Goal: Information Seeking & Learning: Learn about a topic

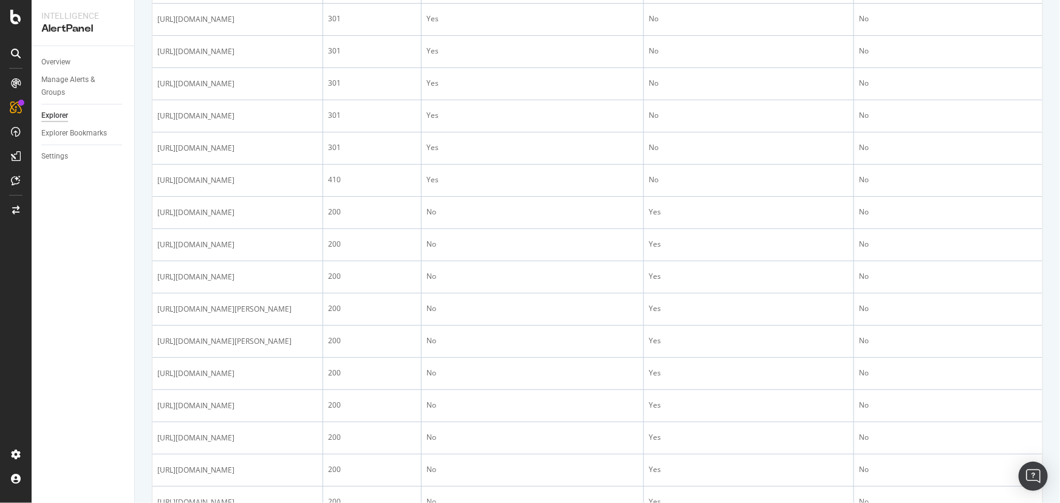
scroll to position [773, 0]
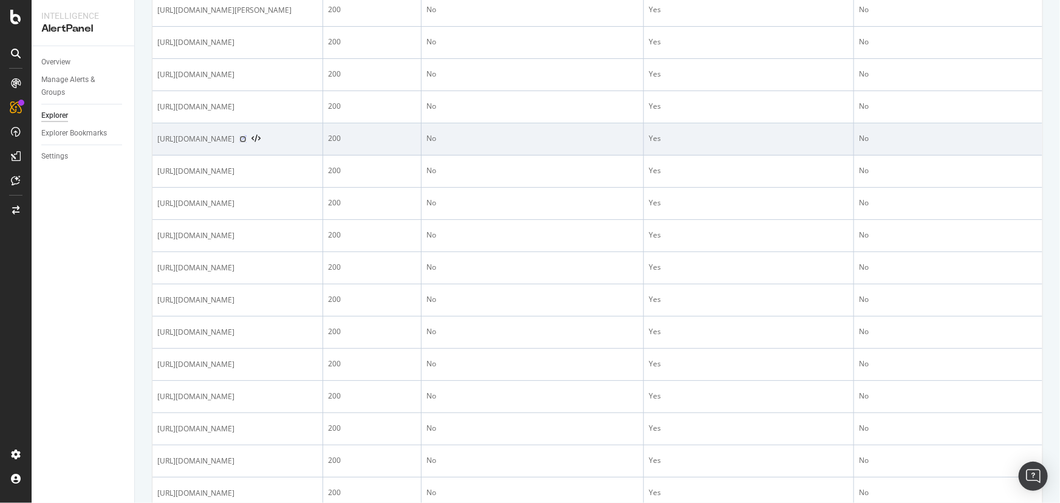
click at [247, 143] on icon at bounding box center [242, 138] width 7 height 7
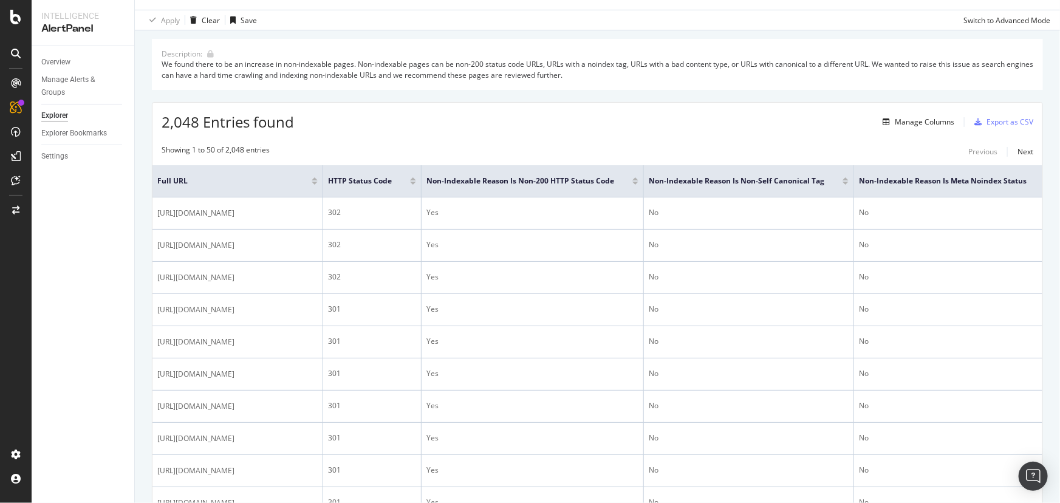
scroll to position [0, 0]
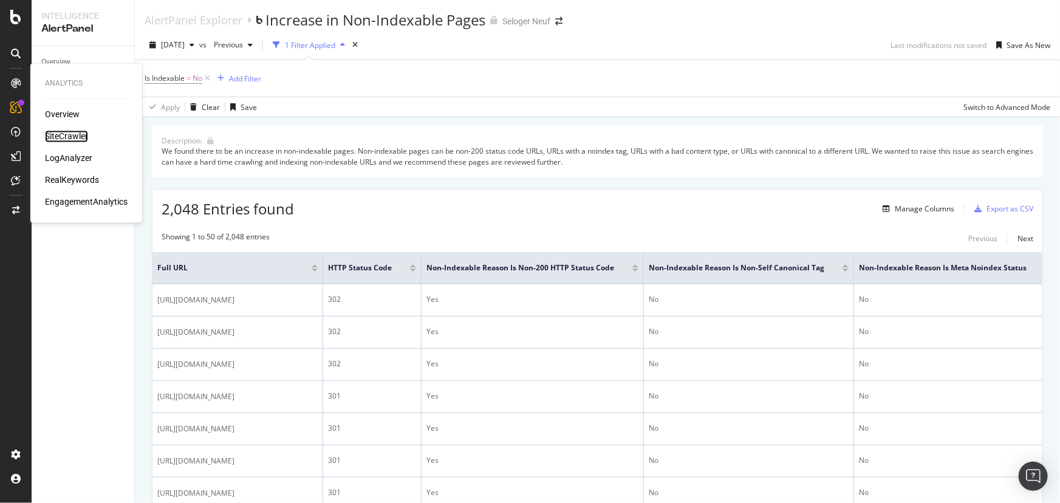
click at [60, 135] on div "SiteCrawler" at bounding box center [66, 137] width 43 height 12
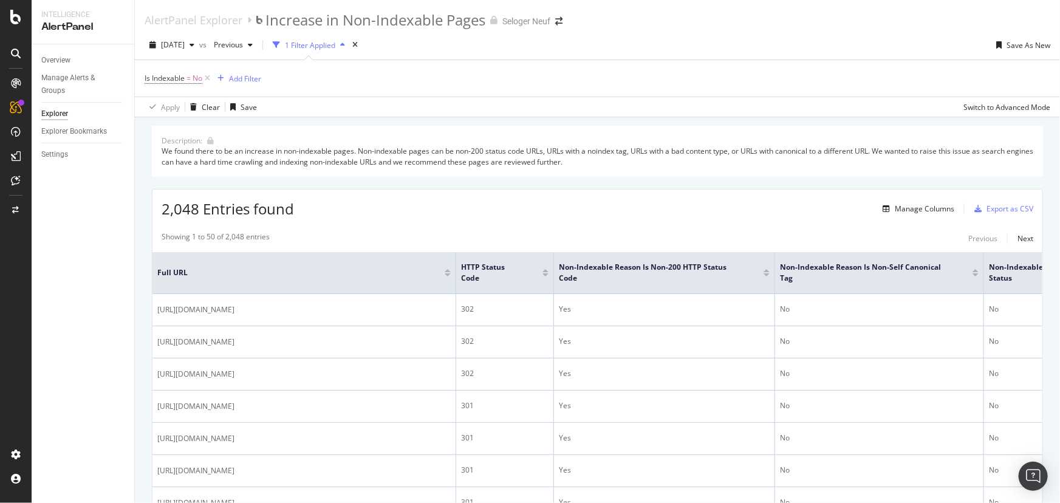
drag, startPoint x: 896, startPoint y: 183, endPoint x: 828, endPoint y: 256, distance: 99.7
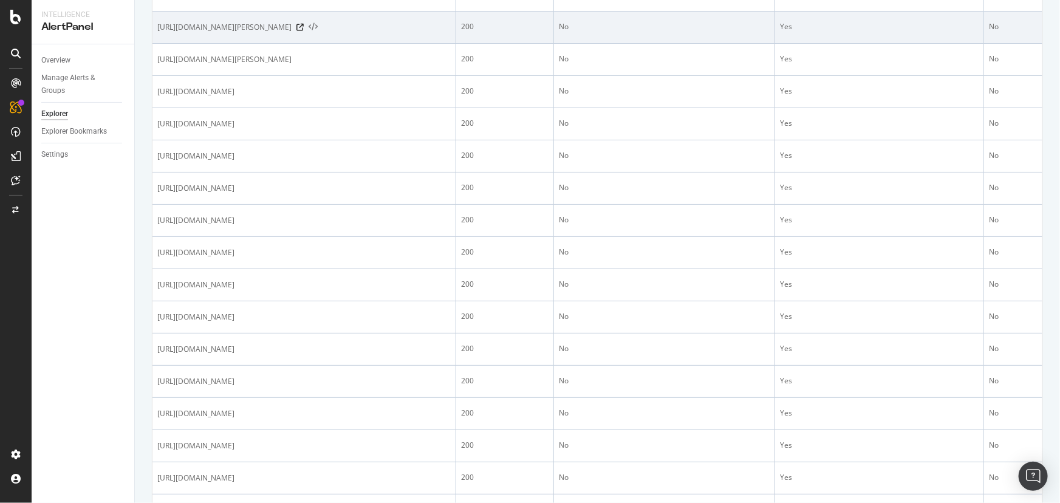
scroll to position [883, 0]
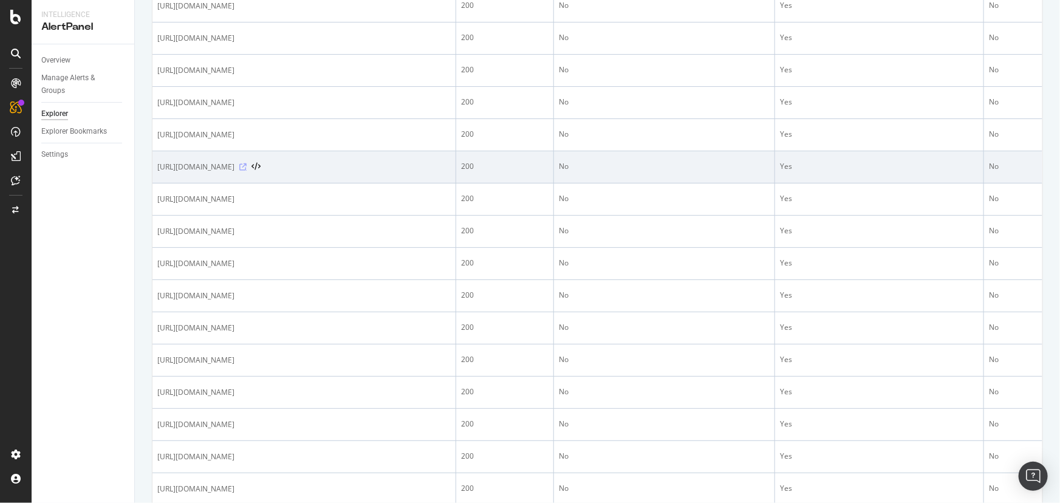
click at [247, 171] on icon at bounding box center [242, 166] width 7 height 7
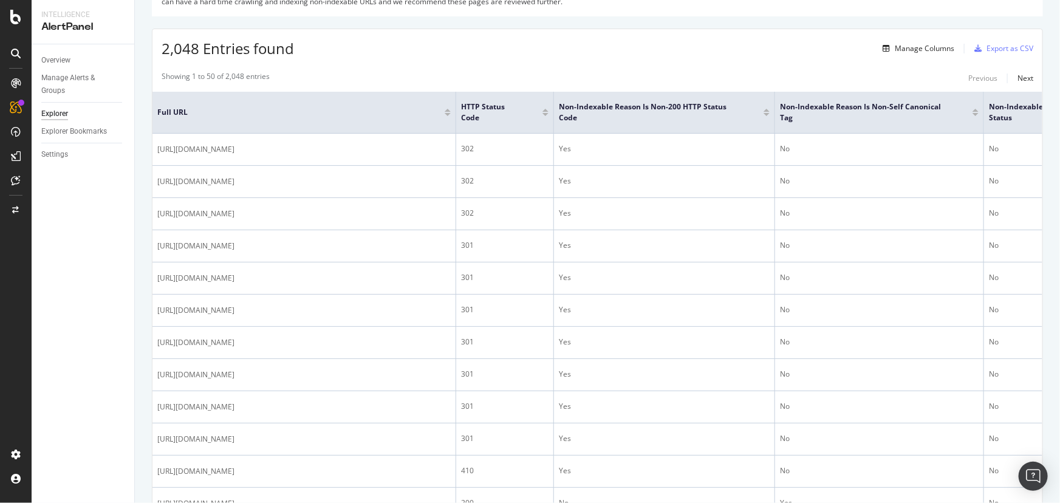
scroll to position [0, 0]
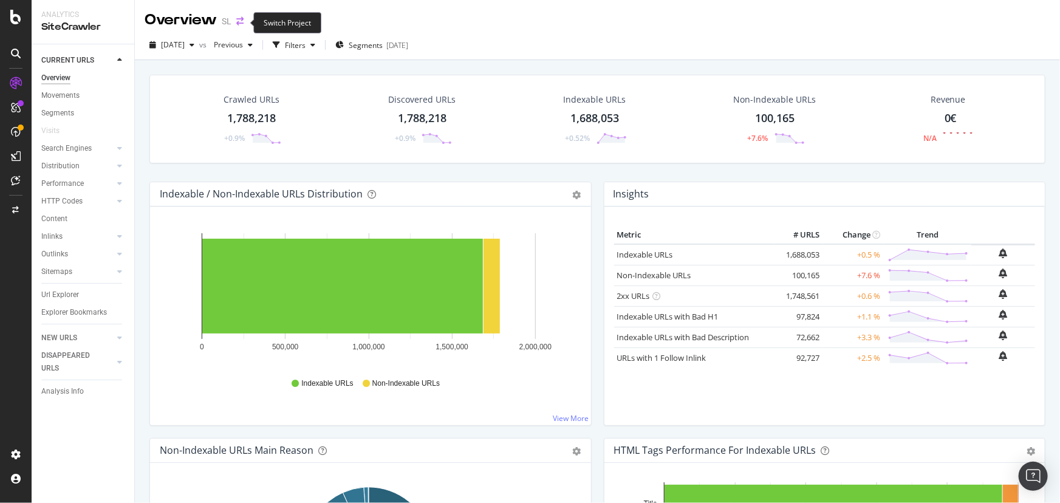
click at [237, 22] on icon "arrow-right-arrow-left" at bounding box center [239, 21] width 7 height 9
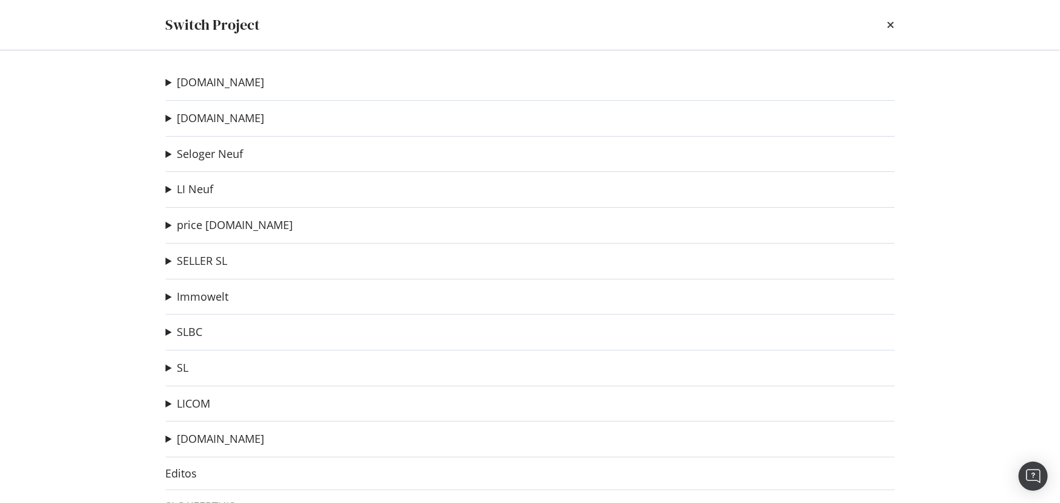
click at [169, 85] on summary "[DOMAIN_NAME]" at bounding box center [215, 83] width 99 height 16
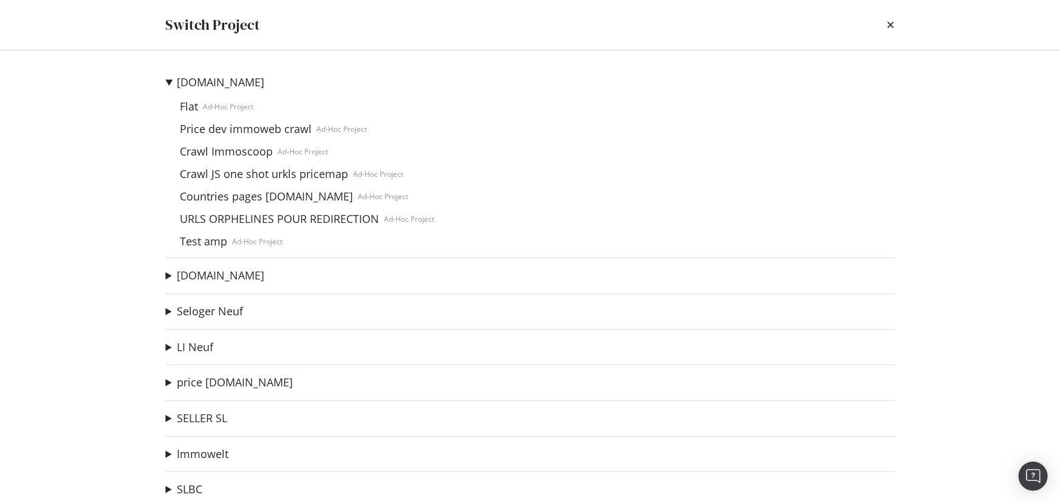
click at [172, 83] on summary "[DOMAIN_NAME]" at bounding box center [300, 83] width 269 height 16
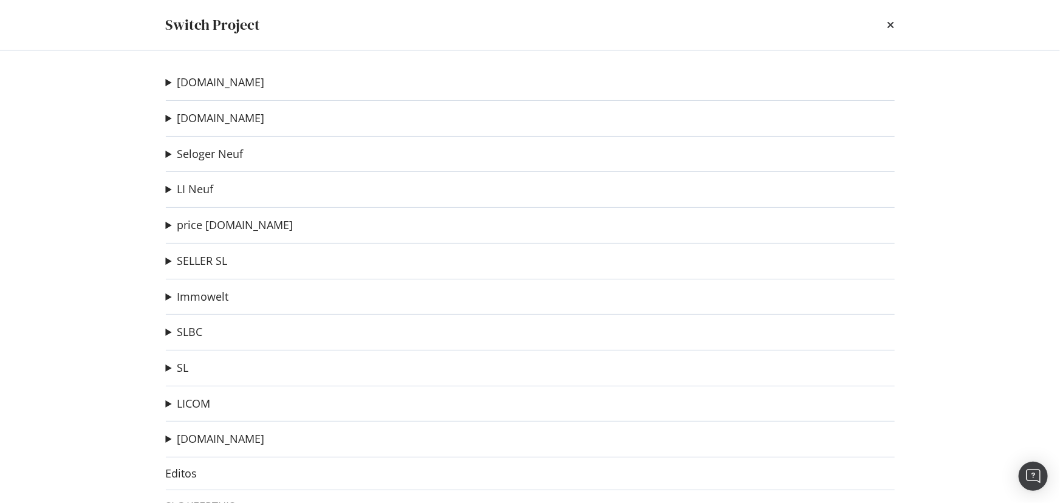
click at [167, 369] on summary "SL" at bounding box center [177, 368] width 23 height 16
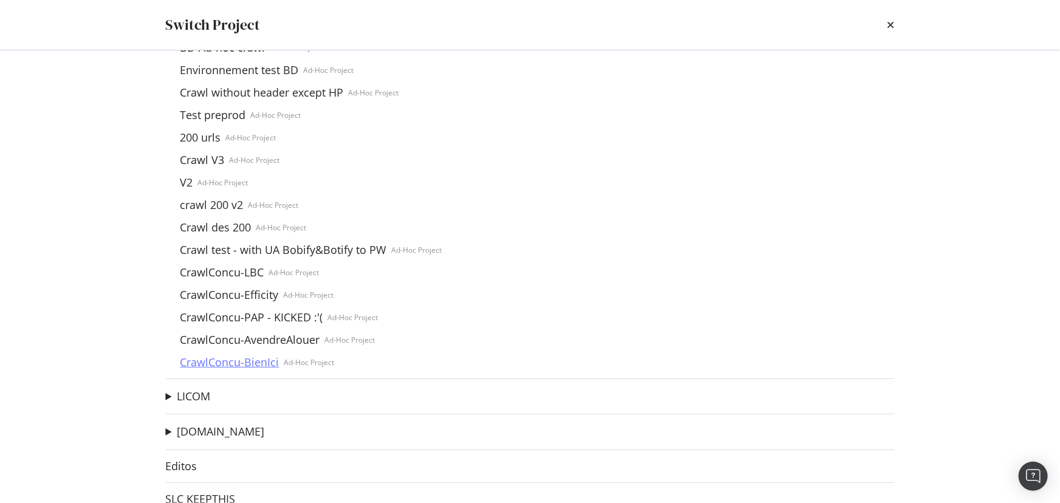
scroll to position [231, 0]
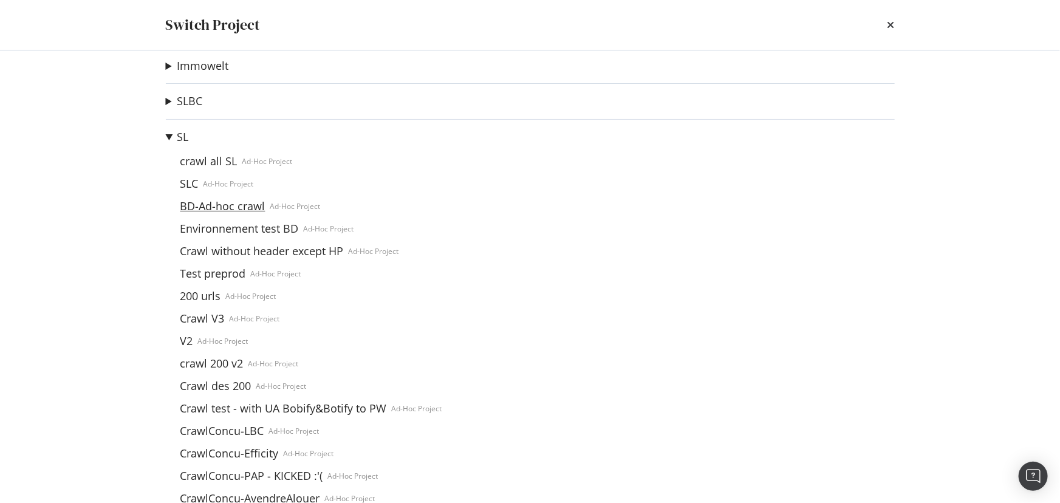
click at [219, 207] on link "BD-Ad-hoc crawl" at bounding box center [223, 206] width 95 height 13
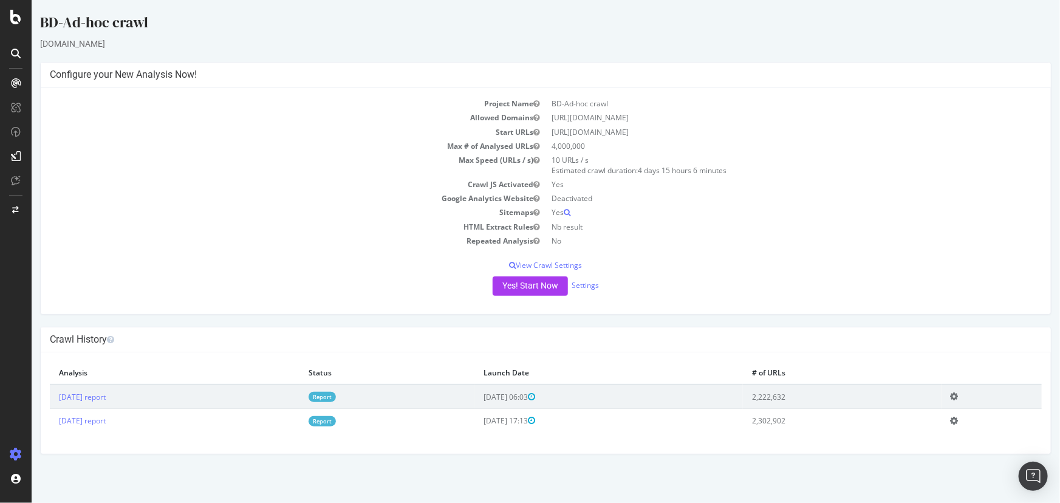
drag, startPoint x: 577, startPoint y: 247, endPoint x: 590, endPoint y: 241, distance: 14.1
click at [590, 241] on td "No" at bounding box center [794, 241] width 496 height 14
click at [335, 397] on link "Report" at bounding box center [321, 397] width 27 height 10
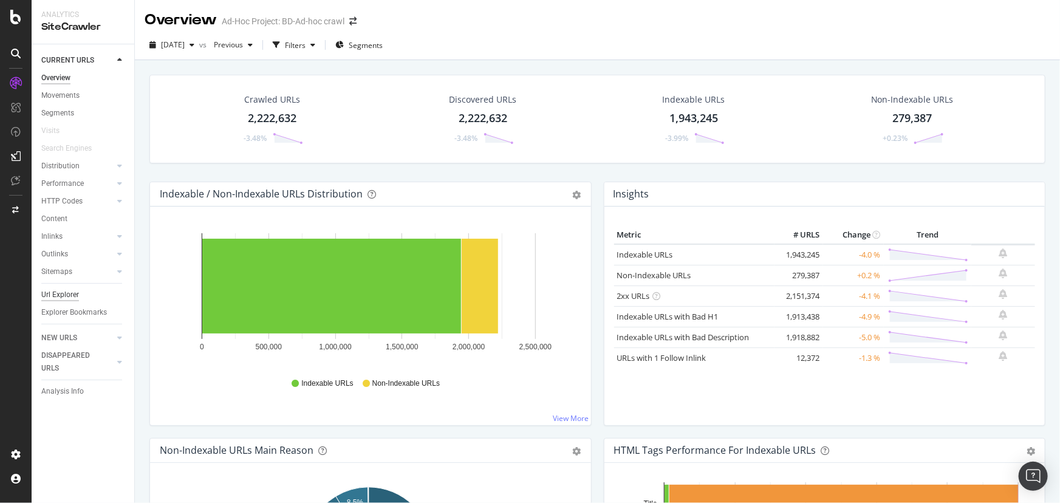
click at [71, 299] on div "Url Explorer" at bounding box center [60, 295] width 38 height 13
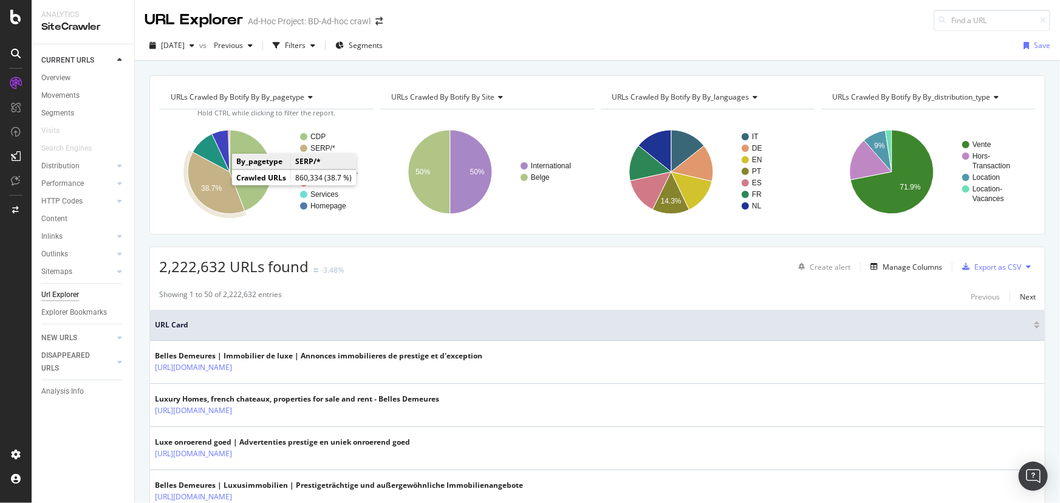
click at [215, 188] on text "38.7%" at bounding box center [211, 188] width 21 height 9
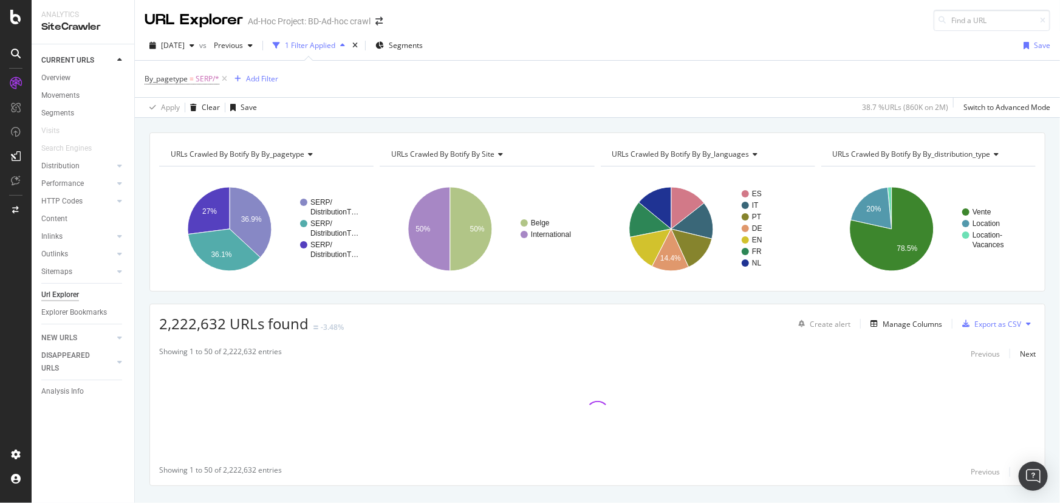
click at [911, 157] on span "URLs Crawled By Botify By by_distribution_type" at bounding box center [912, 154] width 158 height 10
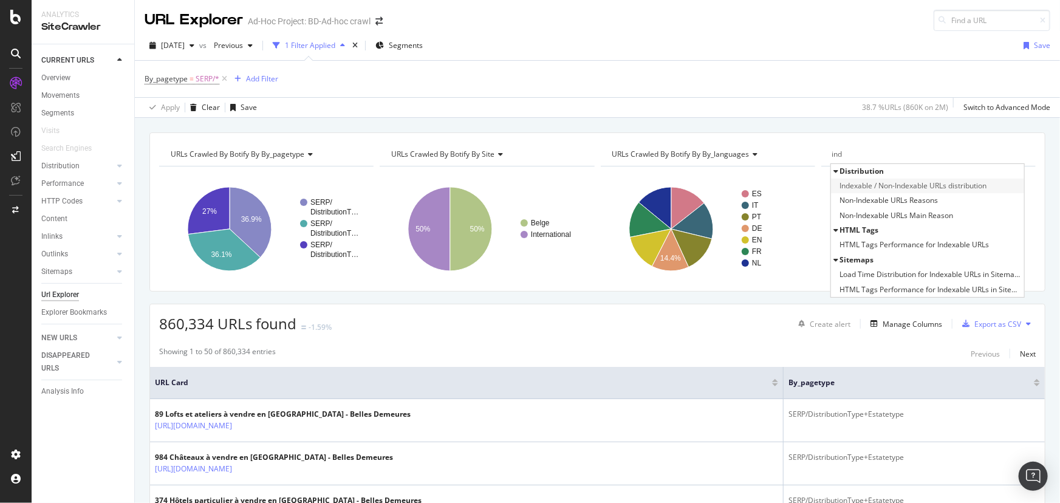
type input "ind"
click at [919, 185] on span "Indexable / Non-Indexable URLs distribution" at bounding box center [913, 186] width 147 height 12
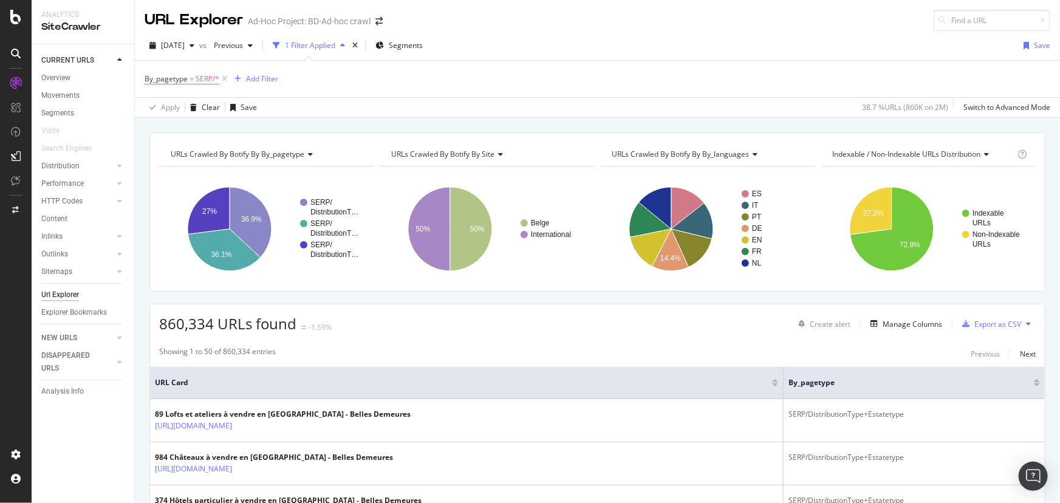
click at [833, 125] on div "URLs Crawled By Botify By by_pagetype Chart (by Value) Table Expand Export as C…" at bounding box center [597, 132] width 925 height 29
click at [119, 167] on icon at bounding box center [119, 165] width 5 height 7
click at [85, 253] on link "Performance" at bounding box center [77, 254] width 72 height 13
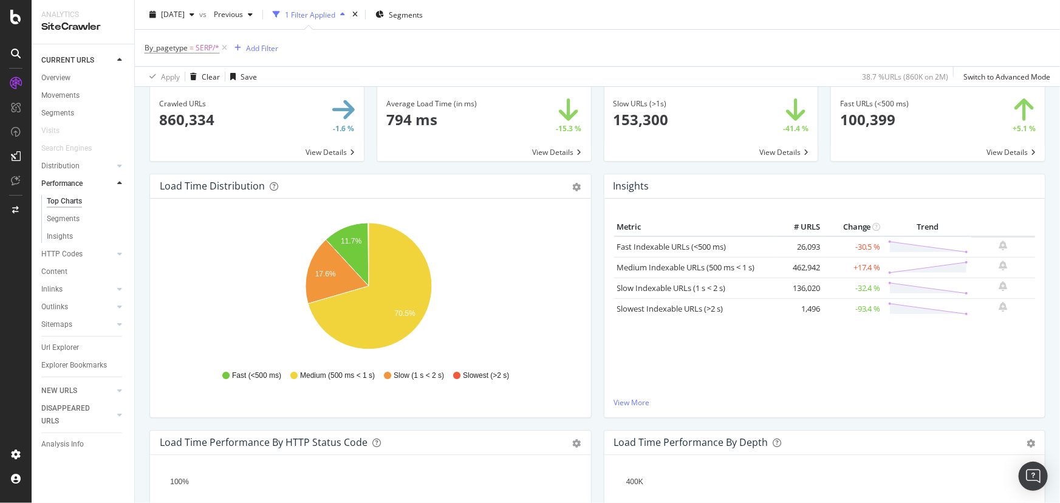
scroll to position [165, 0]
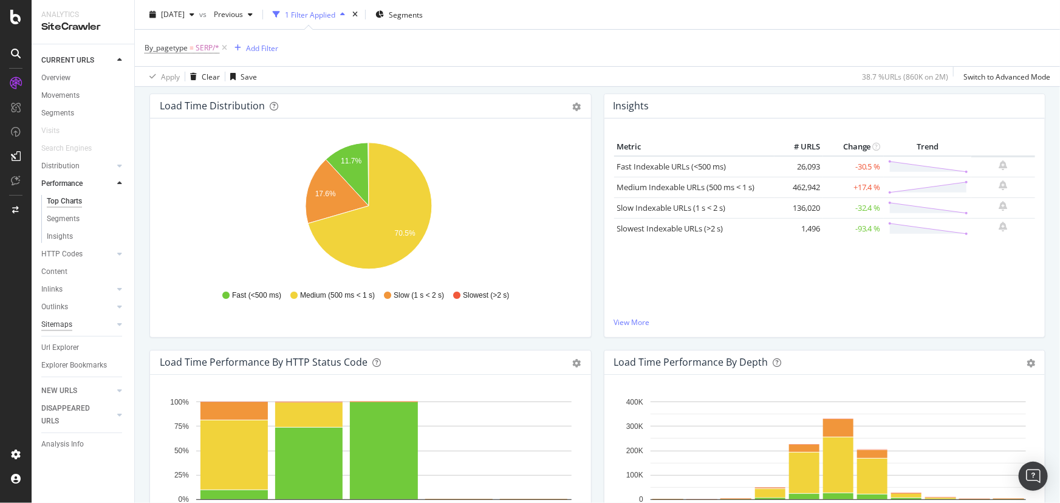
click at [61, 328] on div "Sitemaps" at bounding box center [56, 324] width 31 height 13
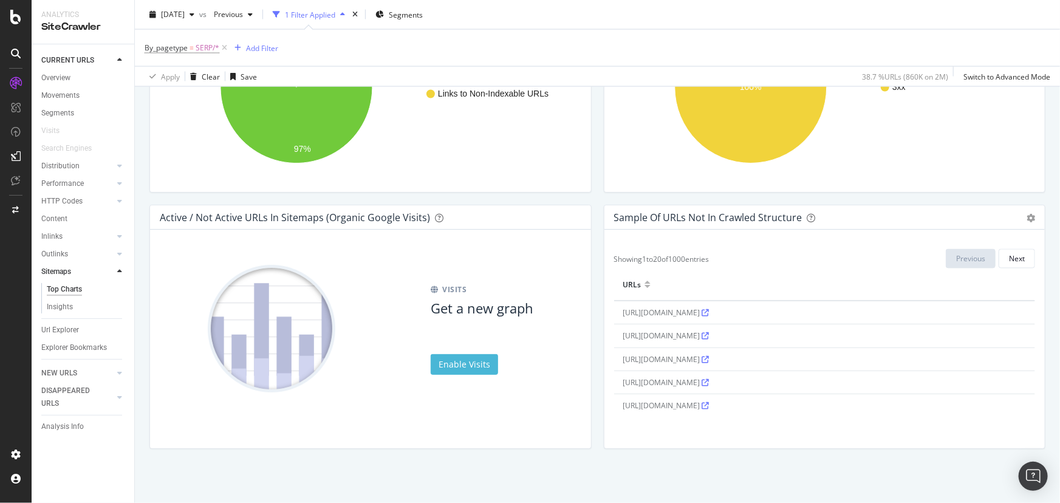
scroll to position [353, 0]
click at [710, 352] on icon at bounding box center [705, 354] width 7 height 7
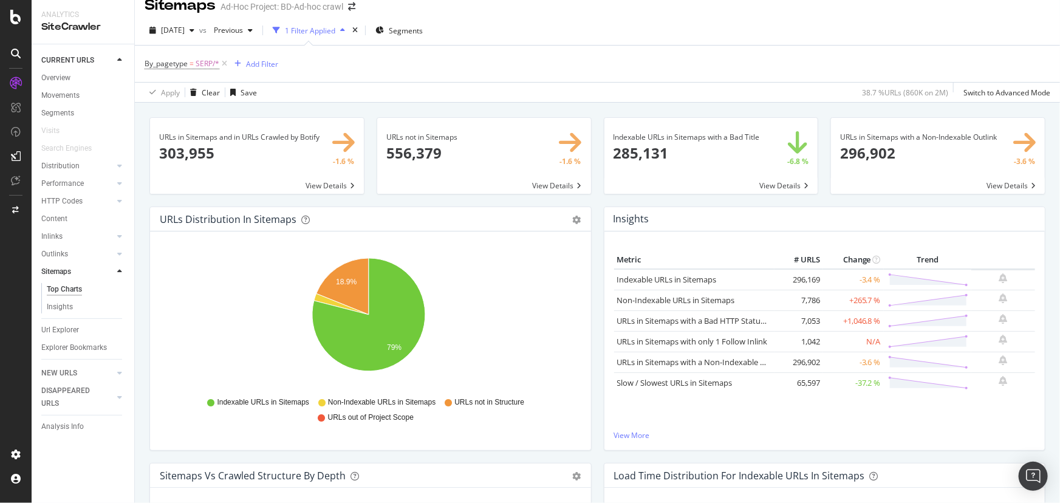
scroll to position [0, 0]
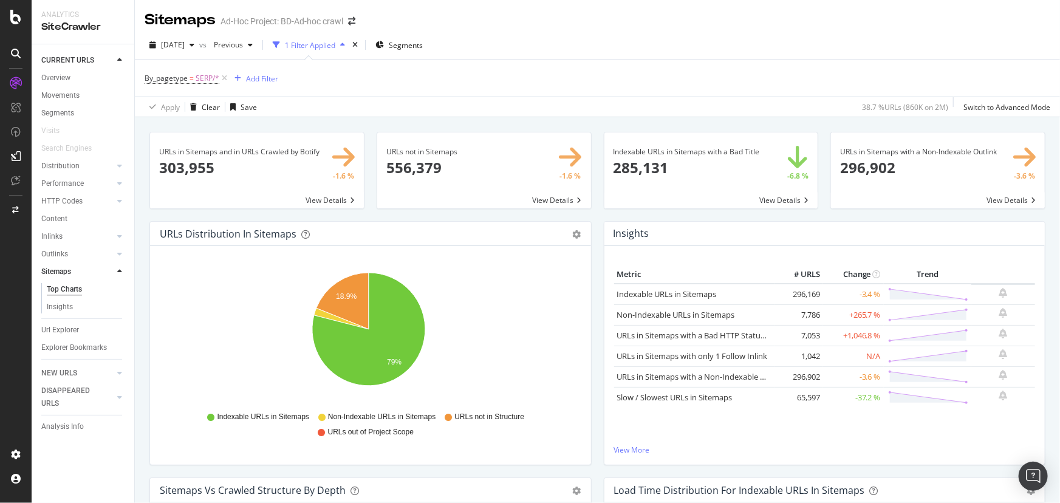
click at [589, 207] on div "URLs not in Sitemaps 556,379 -1.6 % View Details" at bounding box center [484, 176] width 227 height 89
click at [119, 166] on icon at bounding box center [119, 165] width 5 height 7
click at [118, 164] on icon at bounding box center [119, 165] width 5 height 7
click at [115, 165] on div at bounding box center [120, 166] width 12 height 12
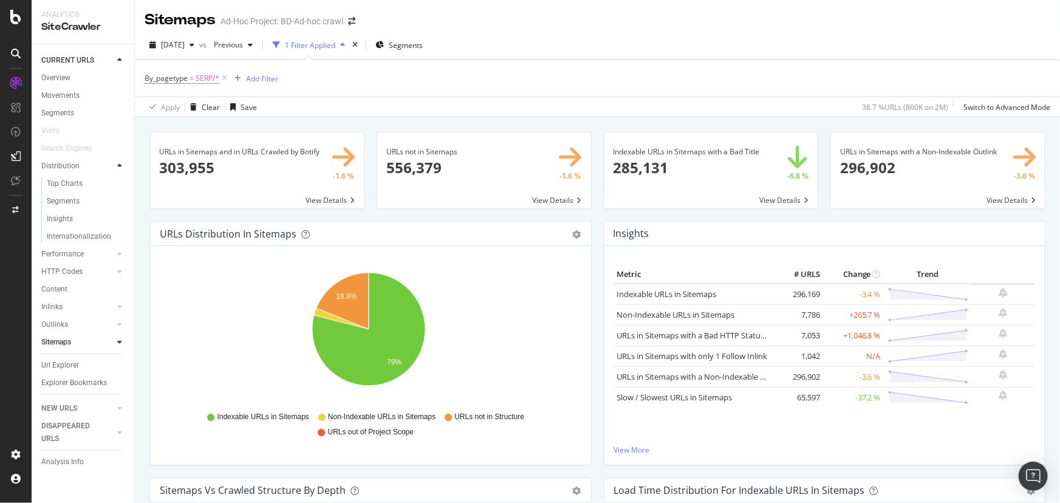
click at [118, 164] on icon at bounding box center [119, 165] width 5 height 7
click at [118, 169] on icon at bounding box center [119, 165] width 5 height 7
click at [119, 166] on icon at bounding box center [119, 165] width 5 height 7
click at [68, 293] on div "Url Explorer" at bounding box center [60, 295] width 38 height 13
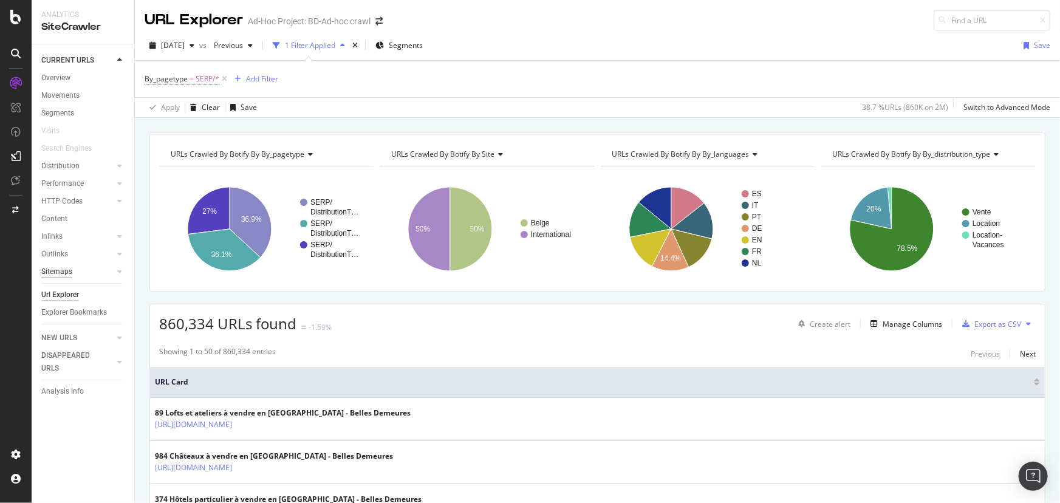
click at [57, 270] on div "Sitemaps" at bounding box center [56, 271] width 31 height 13
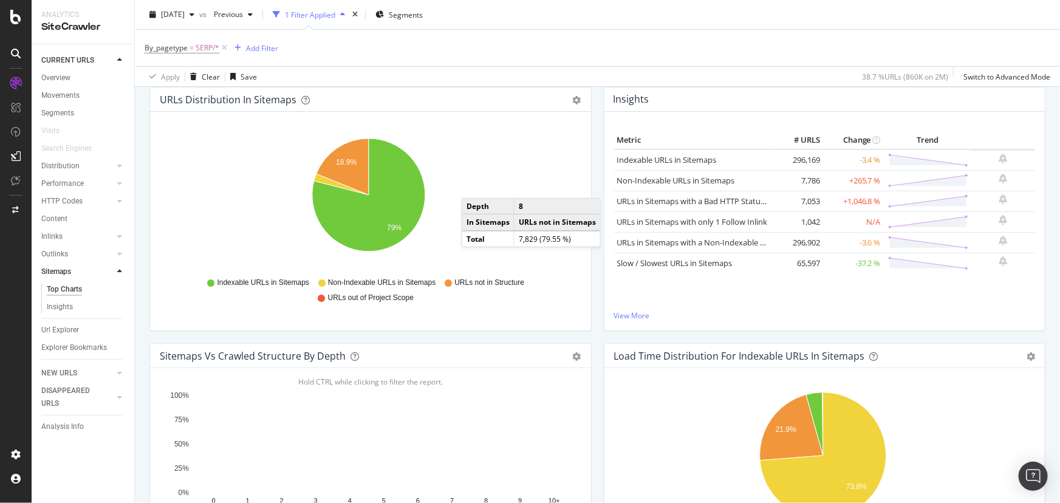
scroll to position [55, 0]
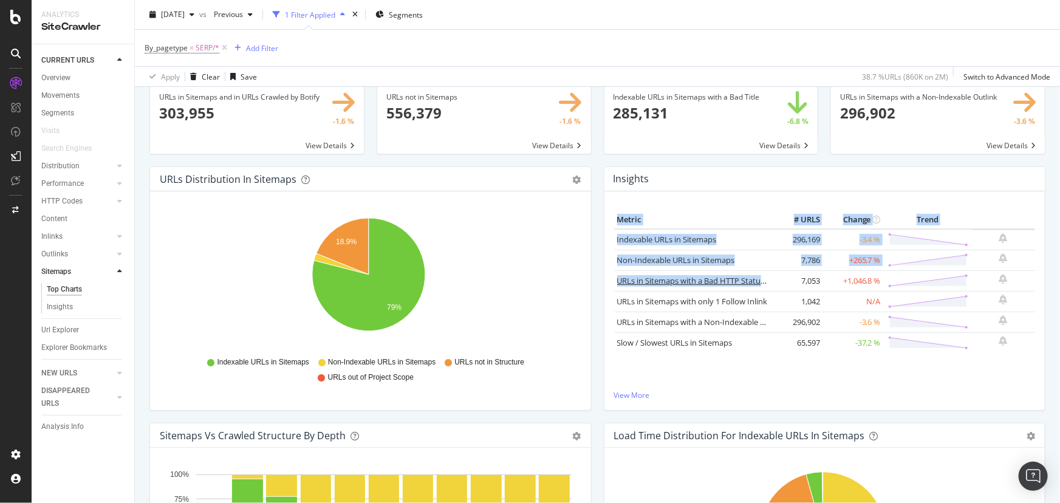
drag, startPoint x: 607, startPoint y: 278, endPoint x: 757, endPoint y: 278, distance: 150.1
click at [757, 278] on div "Metric # URLS Change Trend Indexable URLs in Sitemaps 296,169 -3.4 % Non-Indexa…" at bounding box center [824, 300] width 441 height 219
click at [604, 282] on div "Metric # URLS Change Trend Indexable URLs in Sitemaps 296,169 -3.4 % Non-Indexa…" at bounding box center [824, 300] width 441 height 219
drag, startPoint x: 607, startPoint y: 281, endPoint x: 756, endPoint y: 279, distance: 148.2
click at [756, 279] on div "Metric # URLS Change Trend Indexable URLs in Sitemaps 296,169 -3.4 % Non-Indexa…" at bounding box center [824, 300] width 441 height 219
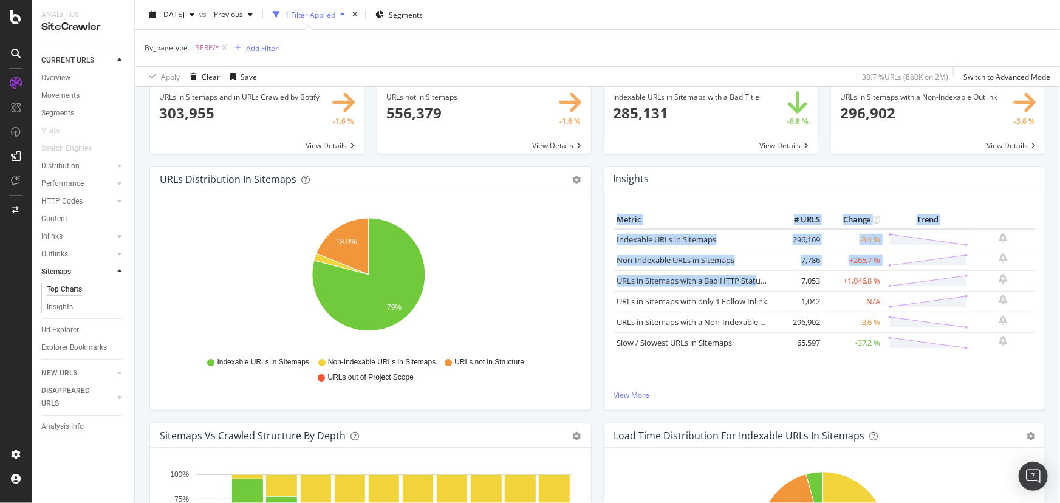
click at [598, 286] on div "Insights Metric # URLS Change Trend Indexable URLs in Sitemaps 296,169 -3.4 % N…" at bounding box center [825, 294] width 454 height 256
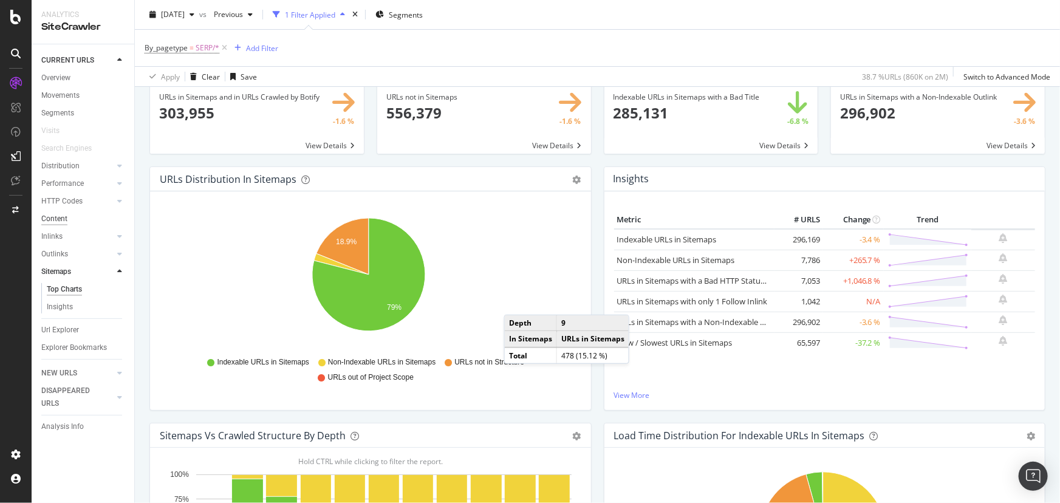
click at [44, 221] on div "Content" at bounding box center [54, 219] width 26 height 13
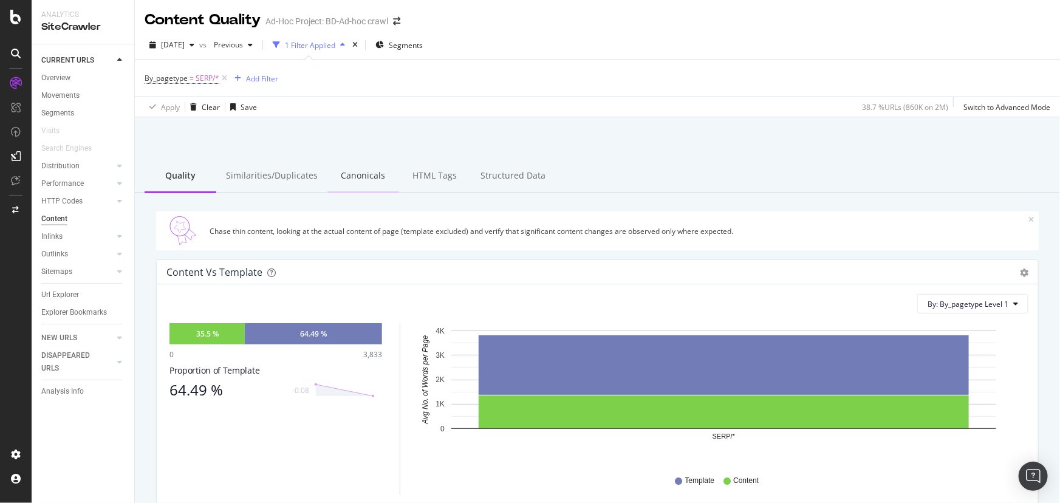
click at [356, 179] on div "Canonicals" at bounding box center [363, 176] width 72 height 33
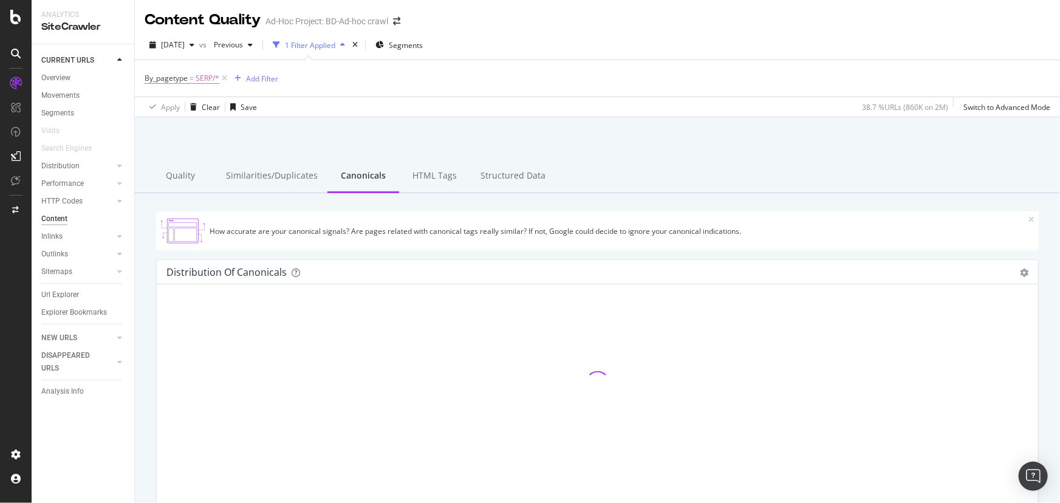
click at [286, 176] on div "Similarities/Duplicates" at bounding box center [271, 176] width 111 height 33
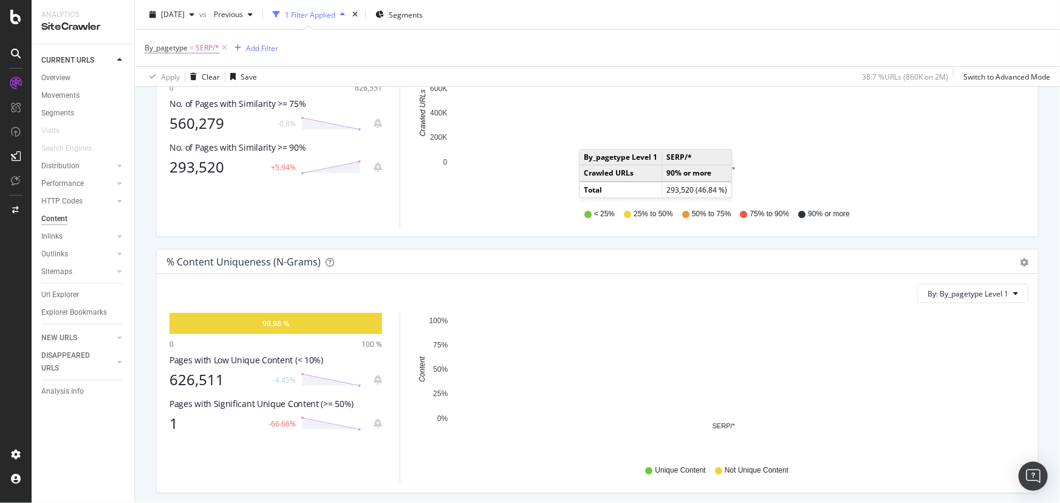
scroll to position [110, 0]
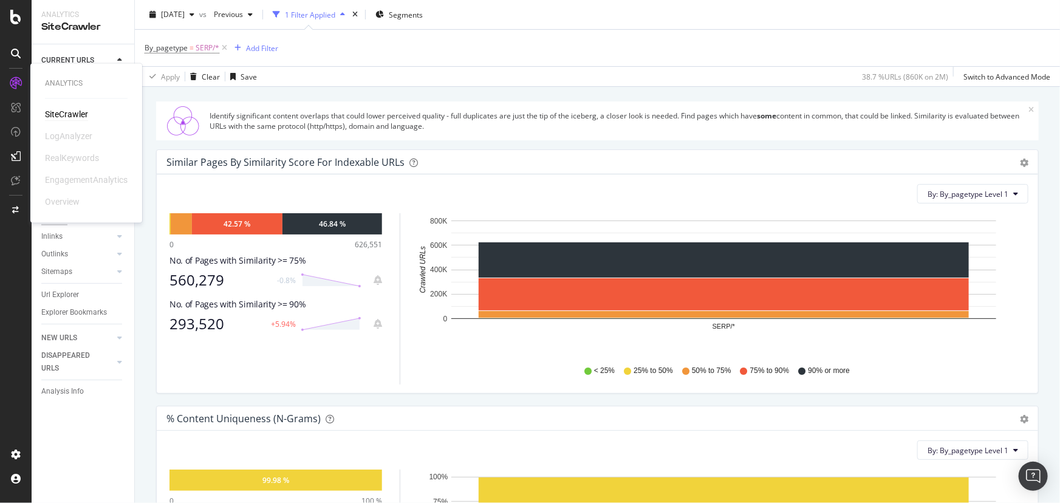
click at [61, 113] on div "SiteCrawler" at bounding box center [66, 115] width 43 height 12
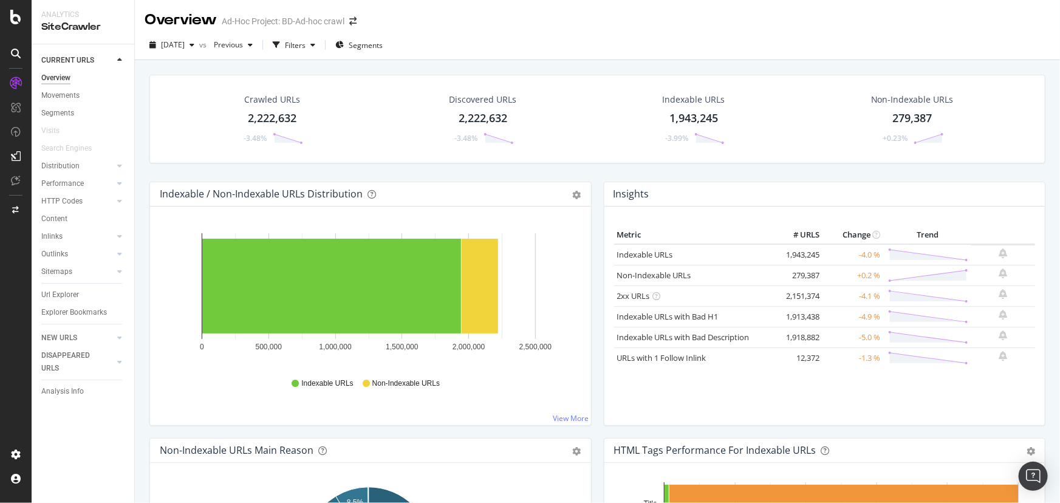
drag, startPoint x: 66, startPoint y: 297, endPoint x: 260, endPoint y: 211, distance: 211.9
click at [66, 297] on div "Url Explorer" at bounding box center [60, 295] width 38 height 13
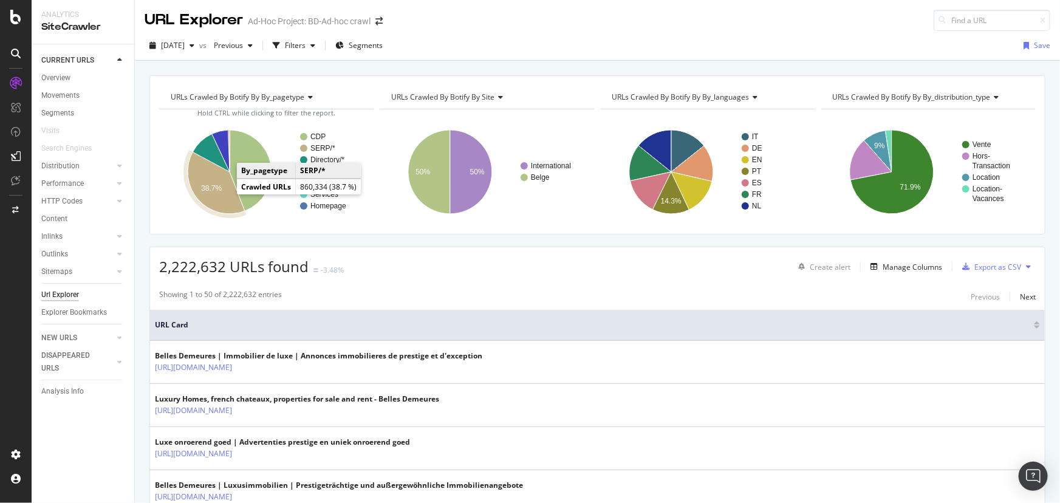
click at [213, 194] on icon "A chart." at bounding box center [216, 183] width 57 height 62
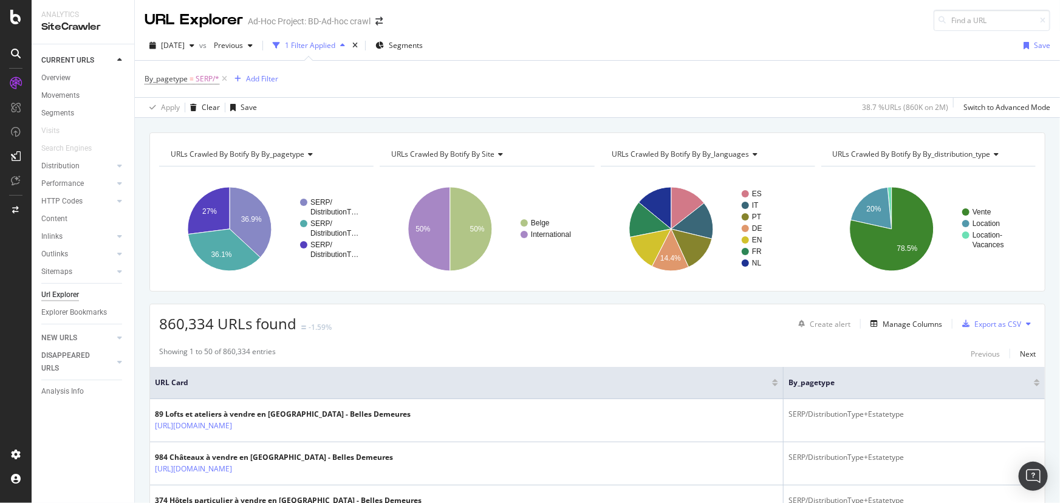
click at [908, 146] on div "URLs Crawled By Botify By by_distribution_type" at bounding box center [927, 154] width 194 height 19
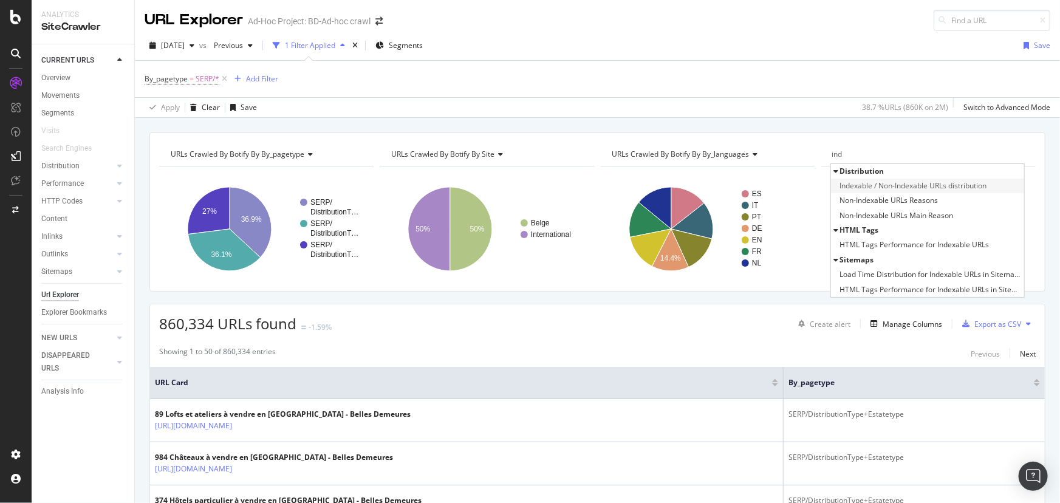
type input "ind"
click at [880, 185] on span "Indexable / Non-Indexable URLs distribution" at bounding box center [913, 186] width 147 height 12
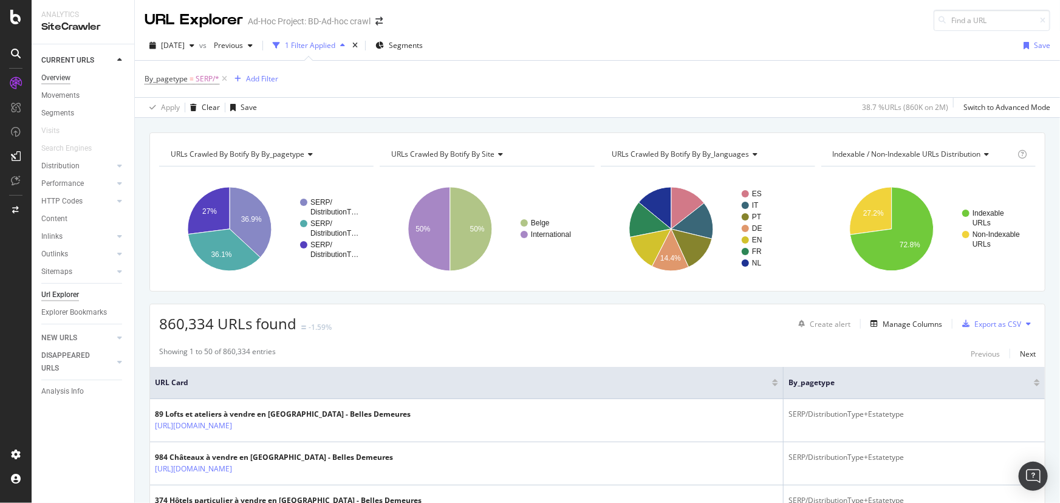
click at [65, 80] on div "Overview" at bounding box center [55, 78] width 29 height 13
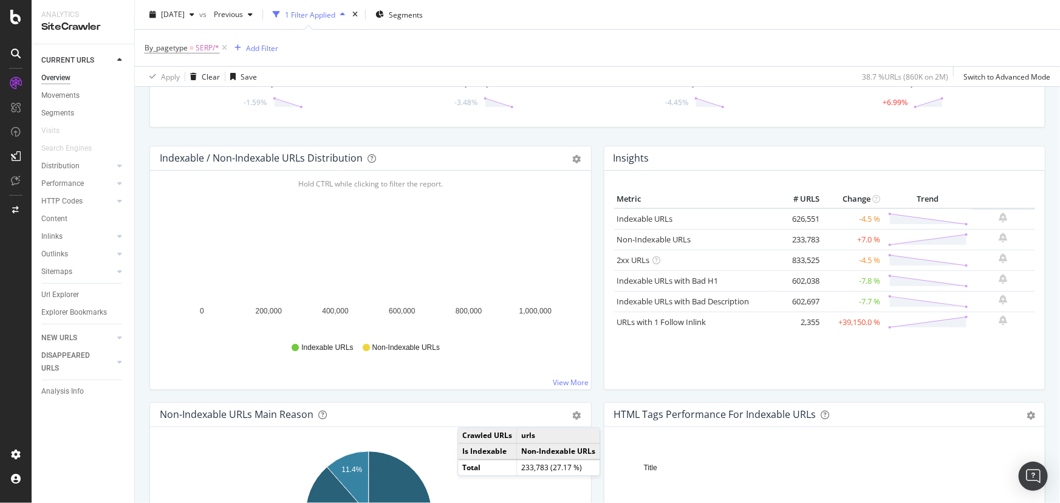
scroll to position [55, 0]
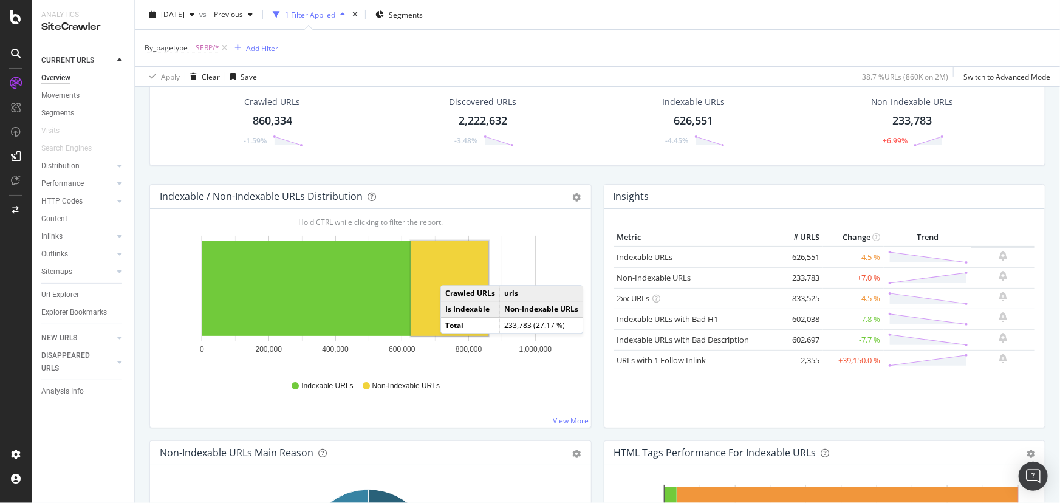
click at [453, 273] on rect "A chart." at bounding box center [449, 288] width 77 height 95
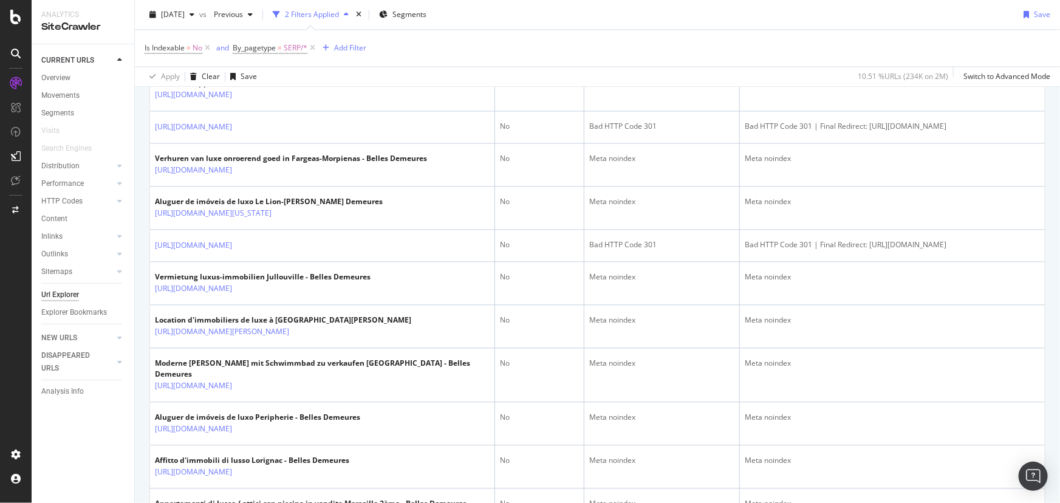
scroll to position [1712, 0]
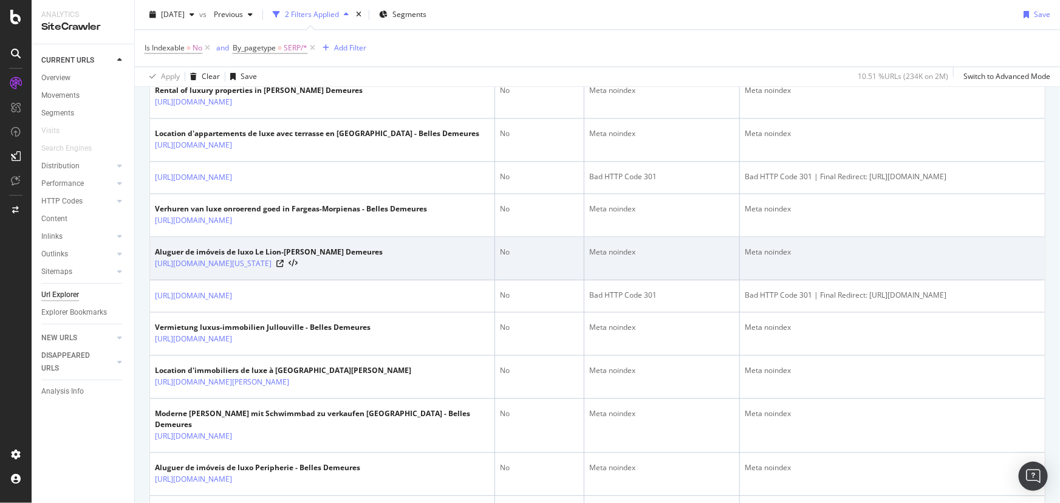
scroll to position [1012, 0]
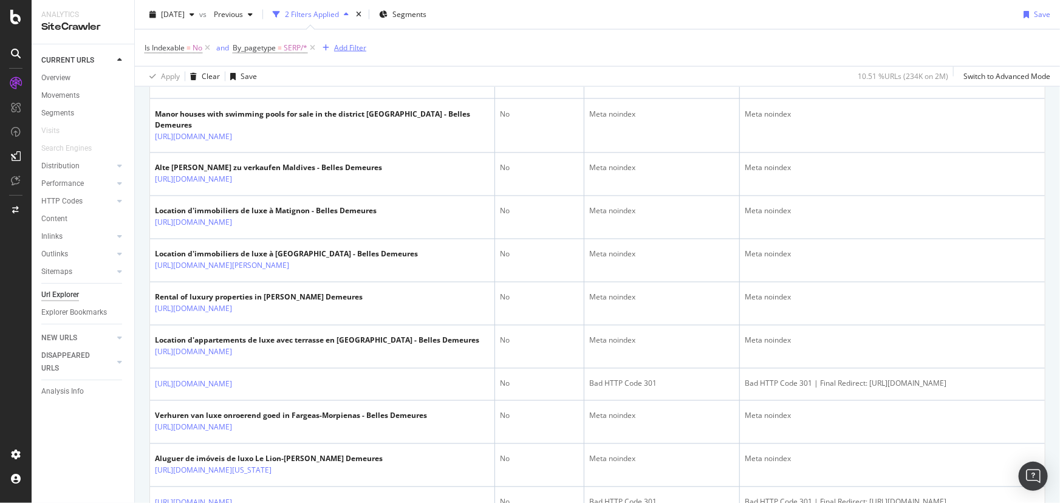
drag, startPoint x: 312, startPoint y: 47, endPoint x: 222, endPoint y: 47, distance: 89.9
click at [312, 47] on icon at bounding box center [312, 48] width 10 height 12
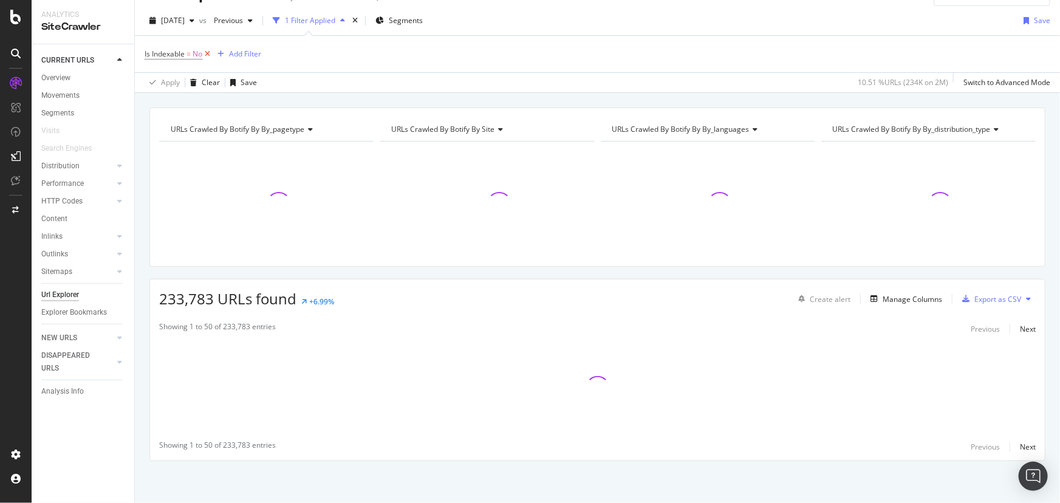
click at [207, 53] on icon at bounding box center [207, 54] width 10 height 12
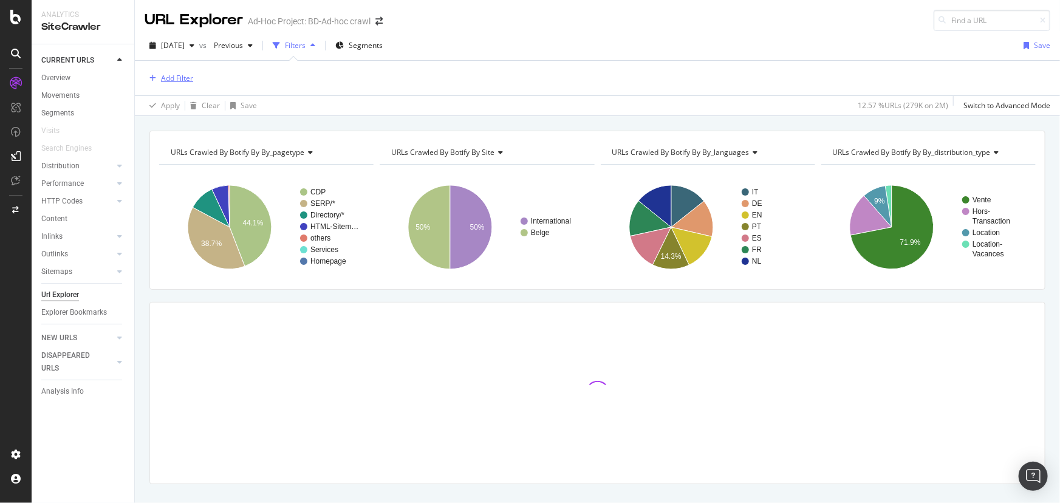
click at [177, 77] on div "Add Filter" at bounding box center [177, 78] width 32 height 10
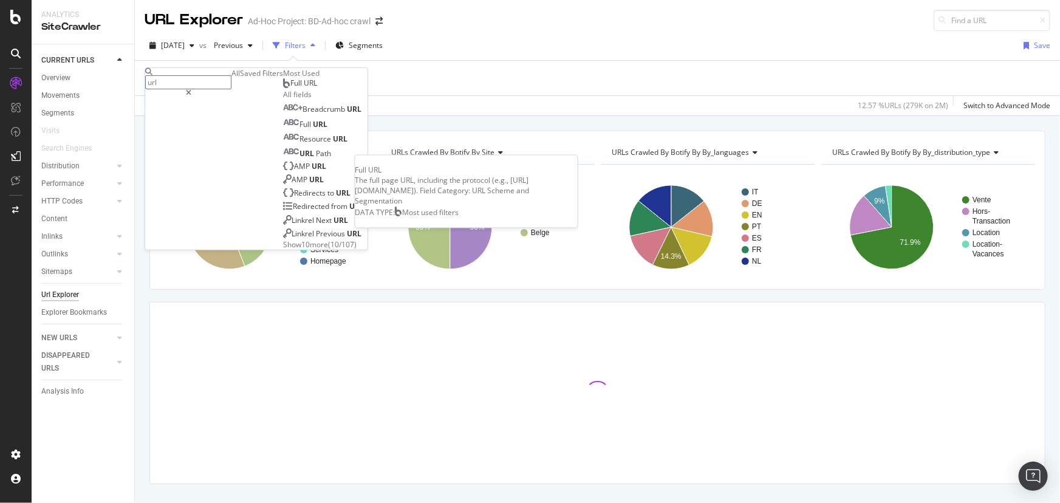
type input "url"
click at [283, 88] on div "Full URL" at bounding box center [300, 83] width 34 height 10
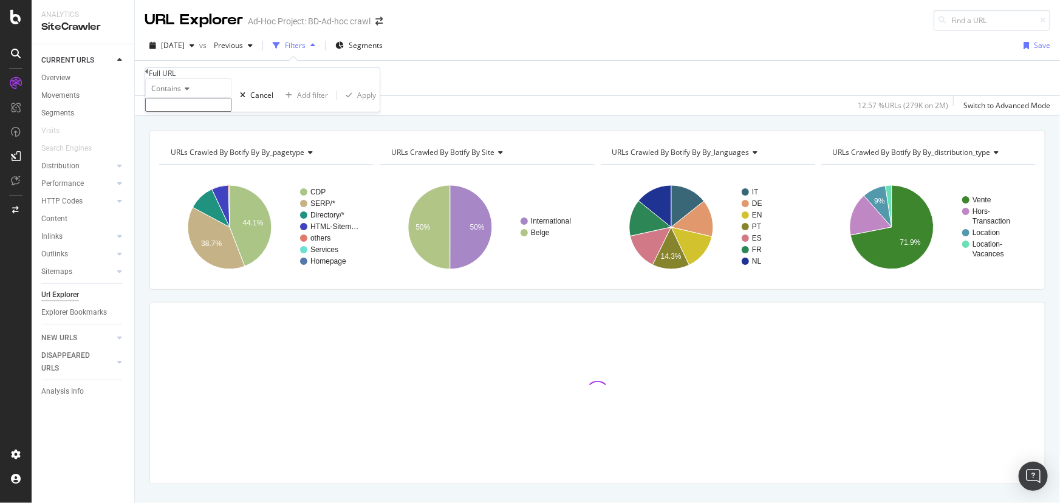
click at [195, 112] on input "text" at bounding box center [188, 105] width 86 height 14
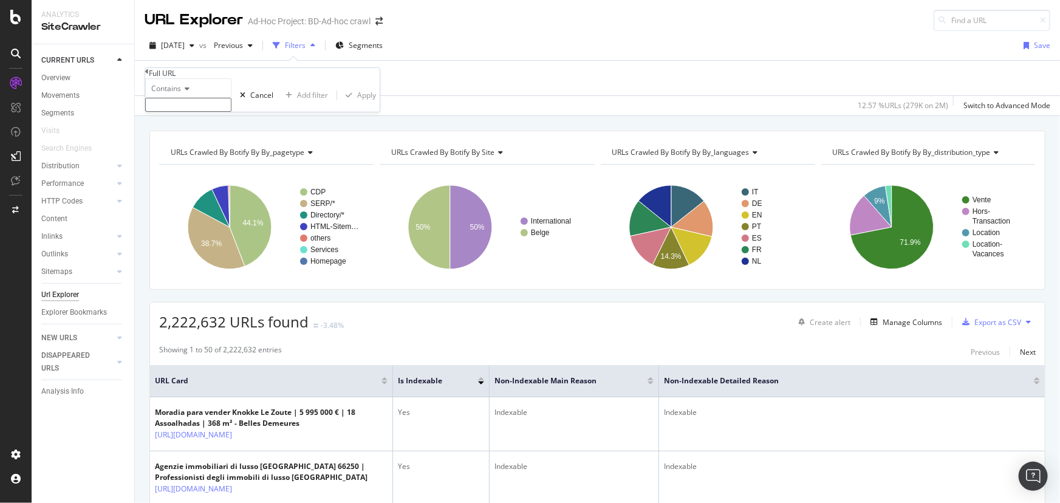
paste input "/immobilier/[GEOGRAPHIC_DATA]/"
type input "/immobilier/[GEOGRAPHIC_DATA]/"
click at [357, 104] on div "Apply" at bounding box center [366, 99] width 19 height 10
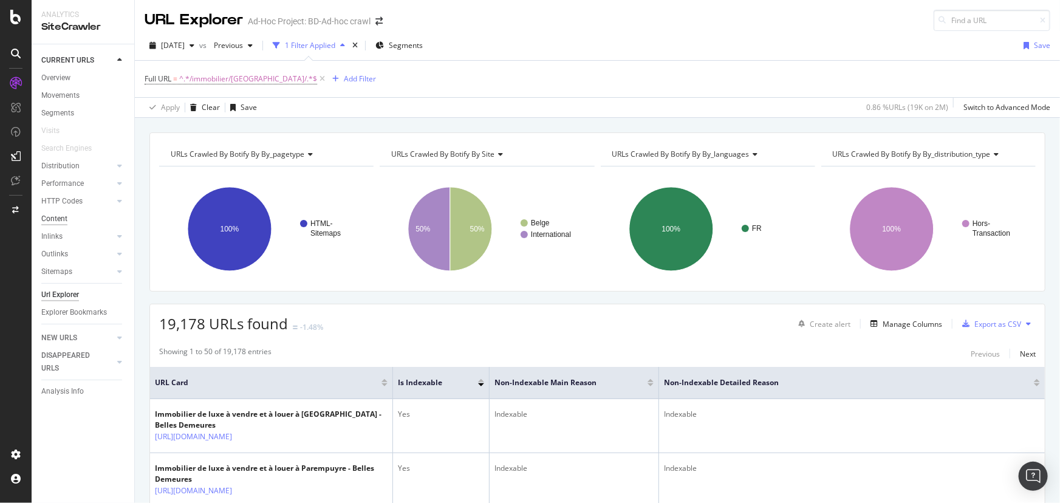
click at [52, 221] on div "Content" at bounding box center [54, 219] width 26 height 13
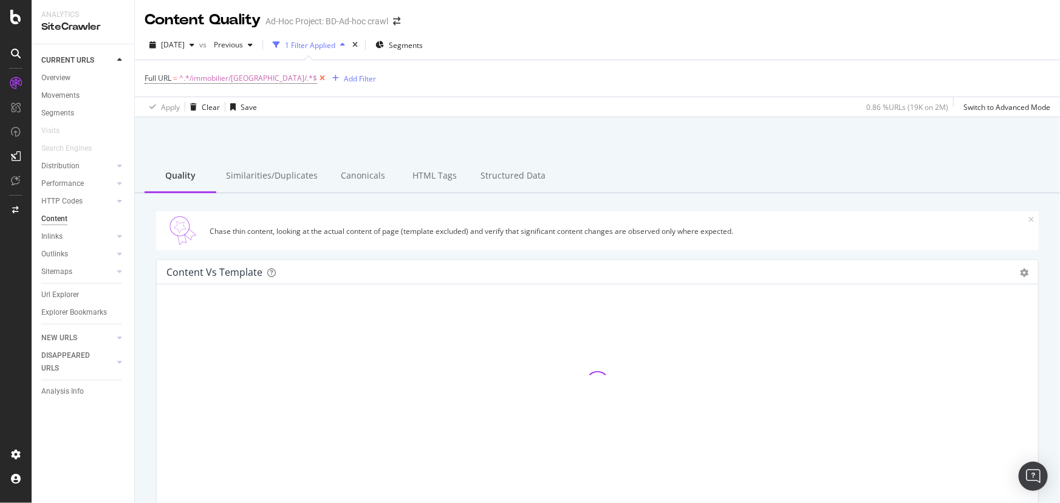
click at [317, 78] on icon at bounding box center [322, 78] width 10 height 12
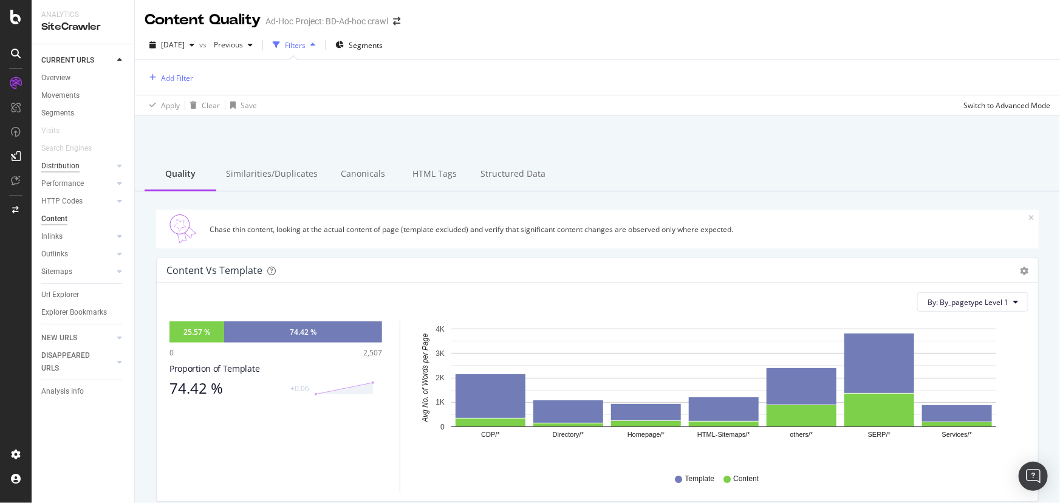
click at [64, 170] on div "Distribution" at bounding box center [60, 166] width 38 height 13
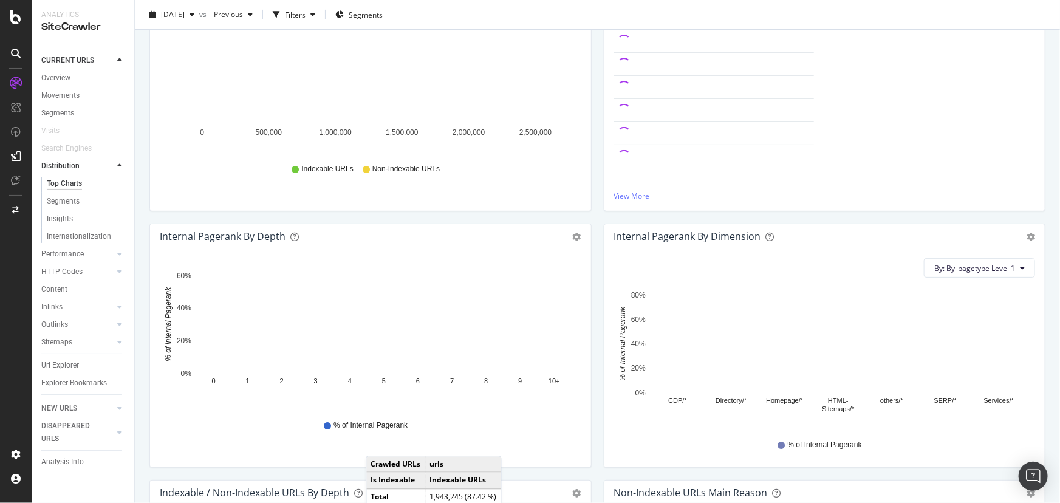
scroll to position [331, 0]
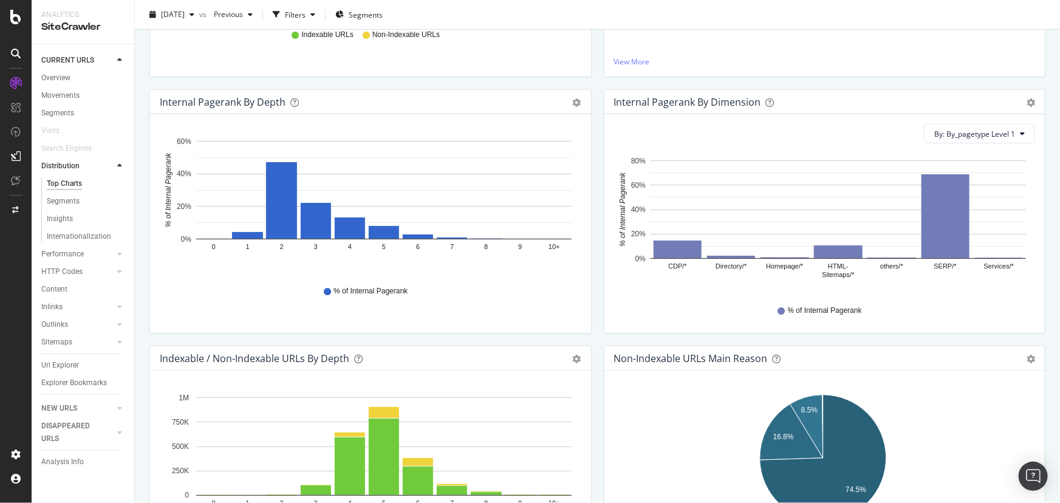
click at [943, 312] on div "% of Internal Pagerank" at bounding box center [824, 310] width 409 height 27
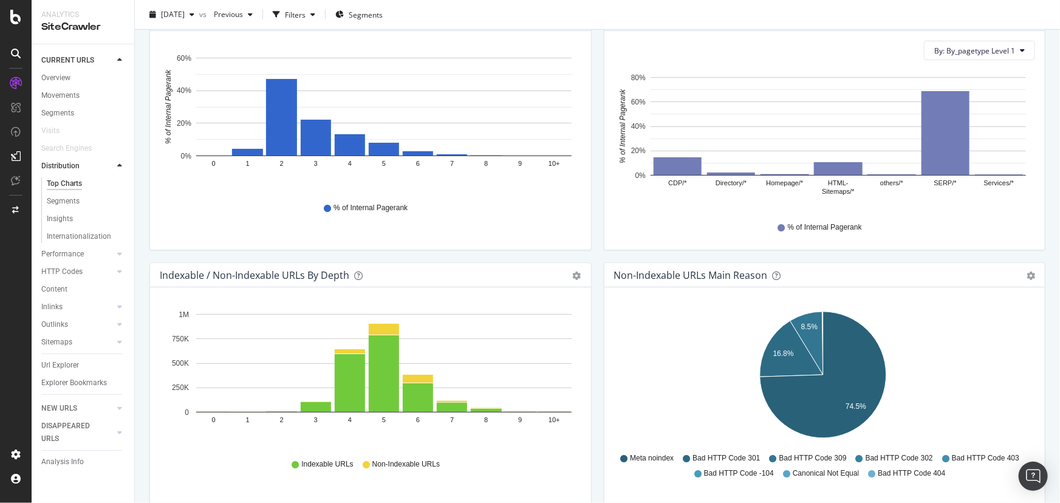
scroll to position [442, 0]
